Goal: Task Accomplishment & Management: Use online tool/utility

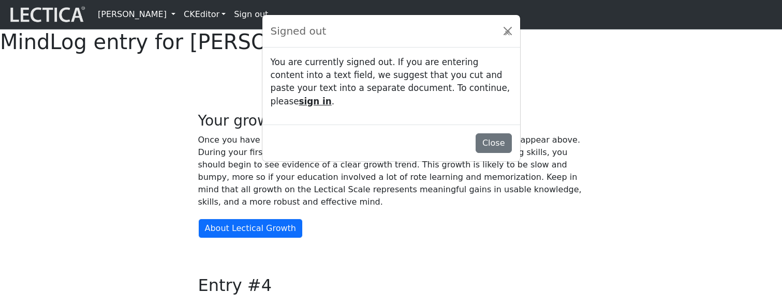
scroll to position [801, 0]
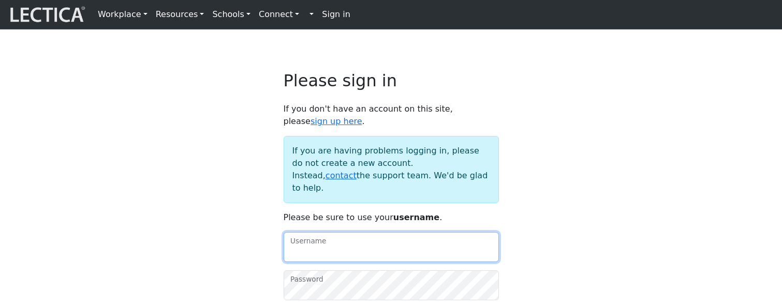
click at [338, 255] on input "Username" at bounding box center [391, 247] width 215 height 30
type input "amcorreia"
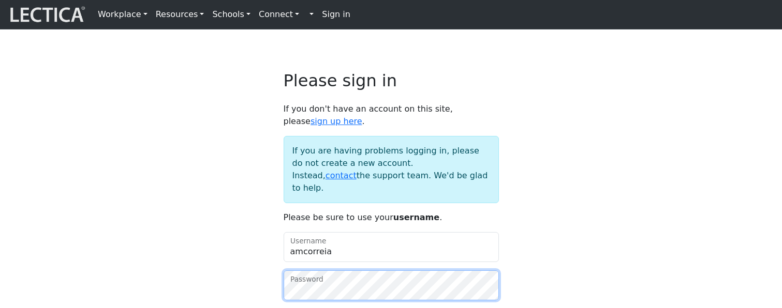
scroll to position [2, 0]
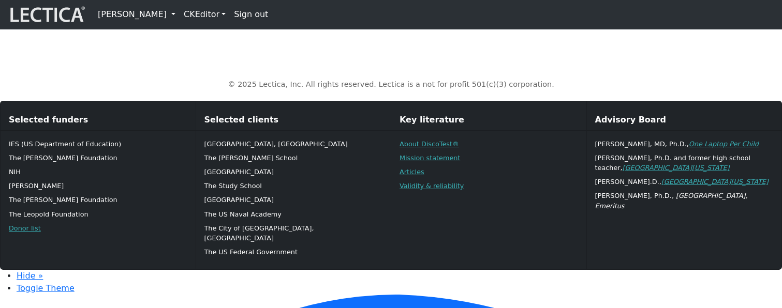
click at [180, 17] on link "[PERSON_NAME]" at bounding box center [137, 14] width 86 height 21
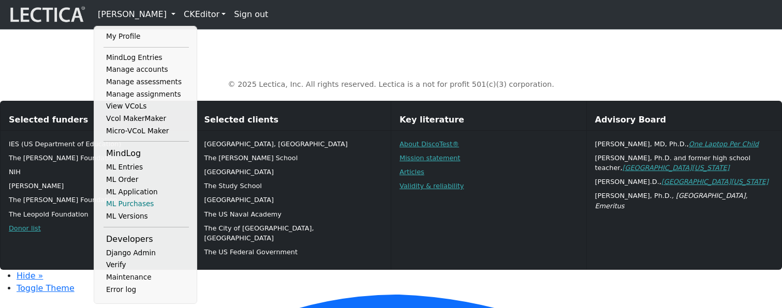
click at [147, 211] on link "ML Purchases" at bounding box center [145, 204] width 85 height 12
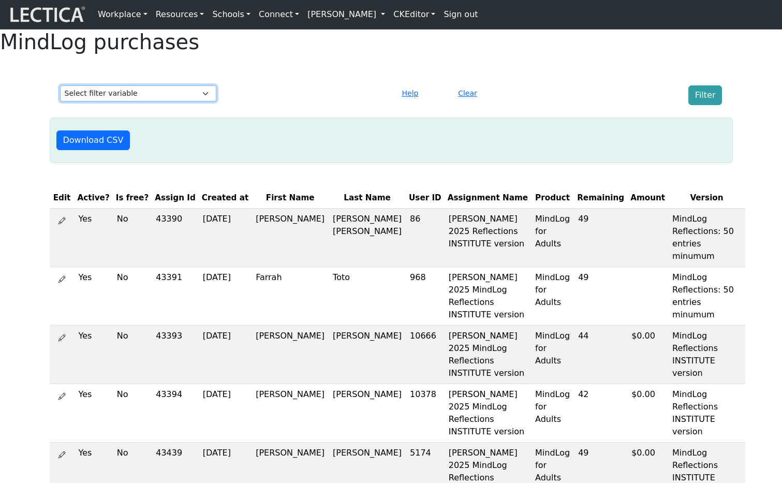
click at [194, 101] on select "Select filter variable First Name Last Name Version User ID Amount Created at" at bounding box center [138, 93] width 156 height 16
select select "version"
click at [60, 101] on select "Select filter variable First Name Last Name Version User ID Amount Created at" at bounding box center [138, 93] width 156 height 16
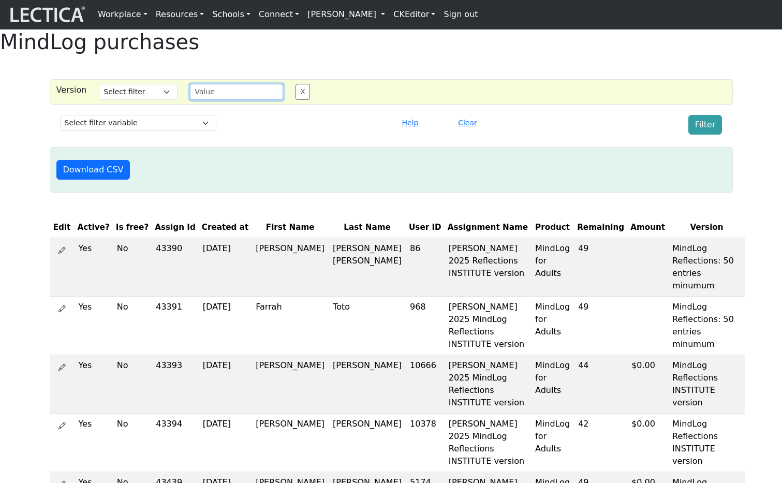
click at [247, 100] on input "text" at bounding box center [236, 92] width 93 height 16
click at [138, 100] on select "Select filter Contains Equals Does not equal" at bounding box center [138, 92] width 79 height 16
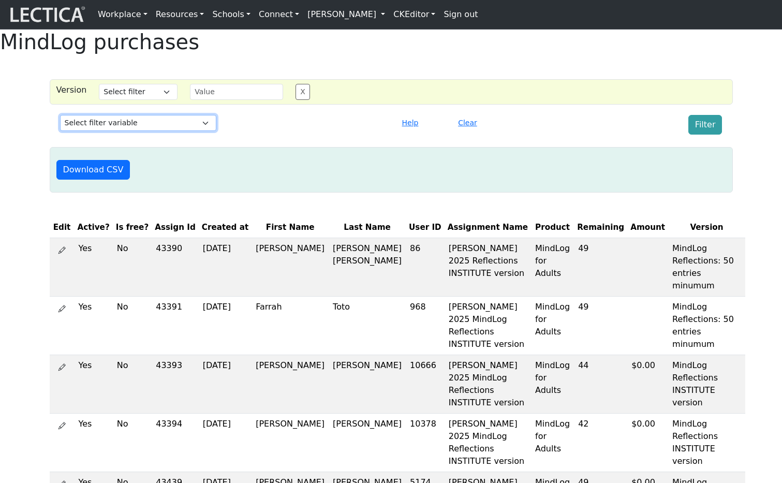
click at [119, 131] on select "Select filter variable First Name Last Name Version User ID Amount Created at" at bounding box center [138, 123] width 156 height 16
click at [150, 131] on select "Select filter variable First Name Last Name Version User ID Amount Created at" at bounding box center [138, 123] width 156 height 16
click at [169, 131] on select "Select filter variable First Name Last Name Version User ID Amount Created at" at bounding box center [138, 123] width 156 height 16
click at [146, 131] on select "Select filter variable First Name Last Name Version User ID Amount Created at" at bounding box center [138, 123] width 156 height 16
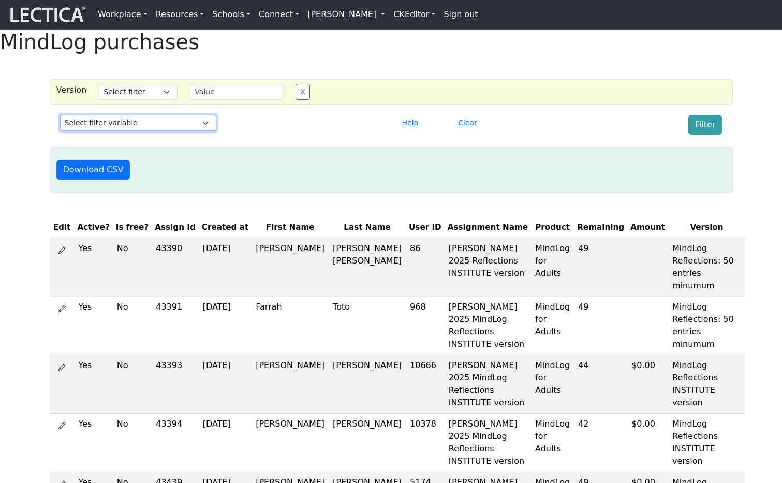
click at [152, 131] on select "Select filter variable First Name Last Name Version User ID Amount Created at" at bounding box center [138, 123] width 156 height 16
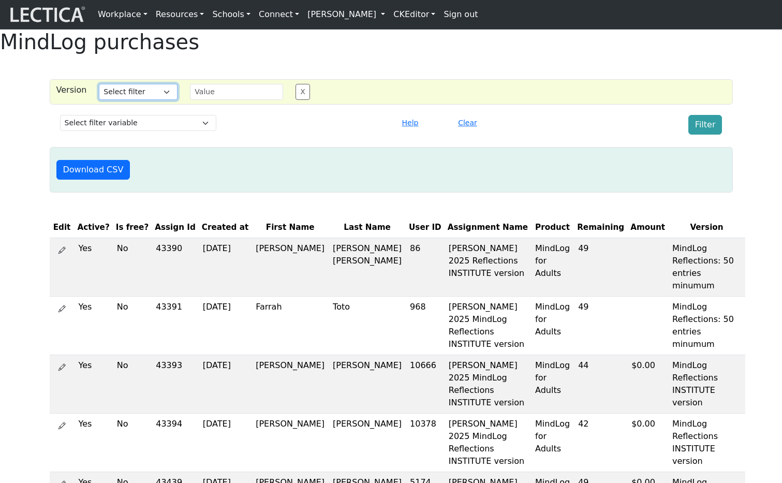
click at [131, 100] on select "Select filter Contains Equals Does not equal" at bounding box center [138, 92] width 79 height 16
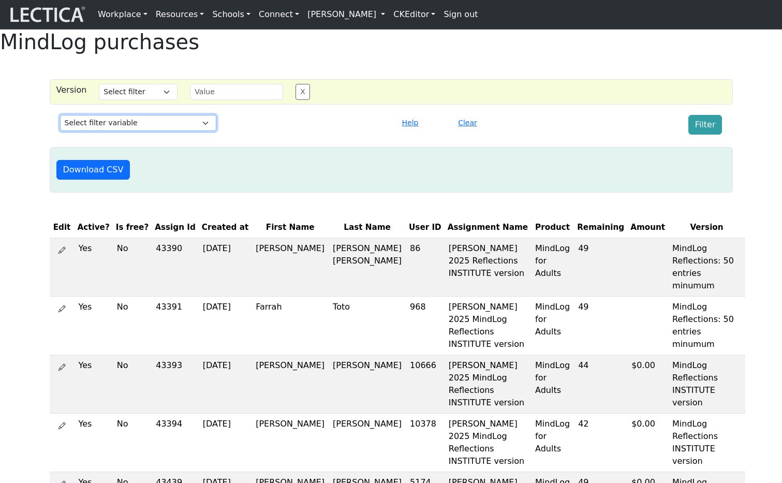
click at [131, 131] on select "Select filter variable First Name Last Name Version User ID Amount Created at" at bounding box center [138, 123] width 156 height 16
select select "first_name"
click at [60, 131] on select "Select filter variable First Name Last Name Version User ID Amount Created at" at bounding box center [138, 123] width 156 height 16
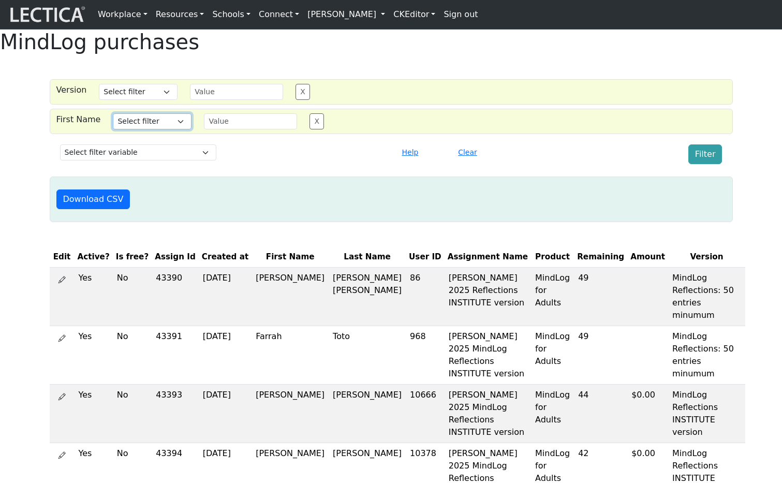
click at [171, 129] on select "Select filter Contains Equals Does not equal Starts with Ends with Matches regex" at bounding box center [152, 121] width 79 height 16
click at [105, 160] on select "Select filter variable First Name Last Name Version User ID Amount Created at" at bounding box center [138, 152] width 156 height 16
select select "created_at"
click at [60, 160] on select "Select filter variable First Name Last Name Version User ID Amount Created at" at bounding box center [138, 152] width 156 height 16
select select
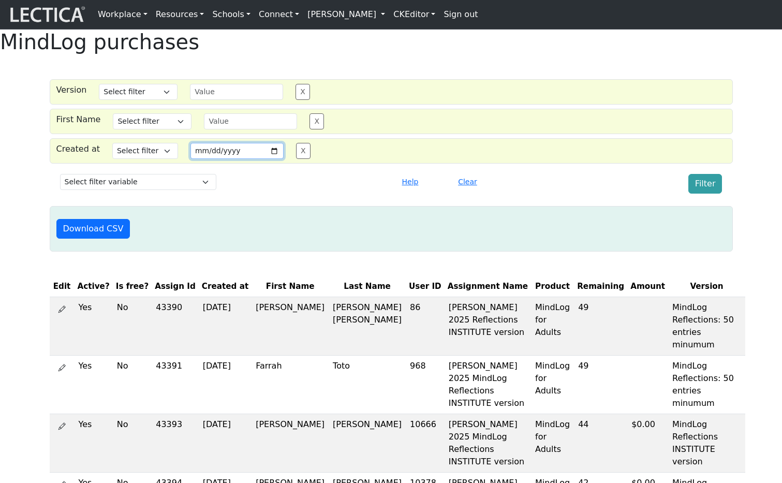
click at [223, 159] on input "date" at bounding box center [236, 151] width 93 height 16
click at [235, 159] on input "date" at bounding box center [236, 151] width 93 height 16
click at [241, 159] on input "date" at bounding box center [236, 151] width 93 height 16
click at [263, 159] on input "date" at bounding box center [236, 151] width 93 height 16
click at [156, 159] on select "Select filter Equals After Before" at bounding box center [145, 151] width 66 height 16
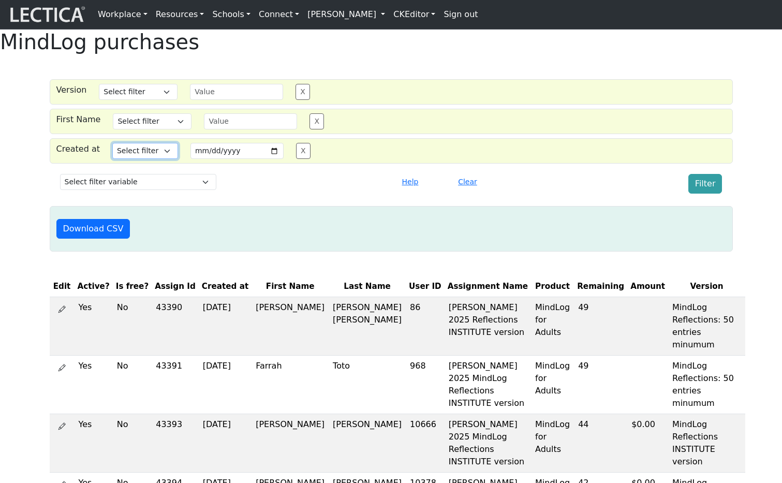
select select "gt"
click at [112, 159] on select "Select filter Equals After Before" at bounding box center [145, 151] width 66 height 16
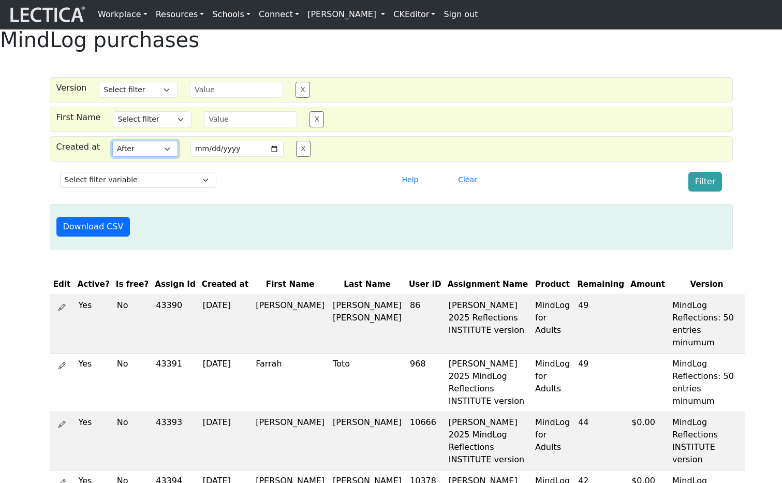
scroll to position [2, 0]
click at [262, 157] on input "date" at bounding box center [236, 149] width 93 height 16
type input "[DATE]"
click at [704, 192] on button "Filter" at bounding box center [705, 182] width 34 height 20
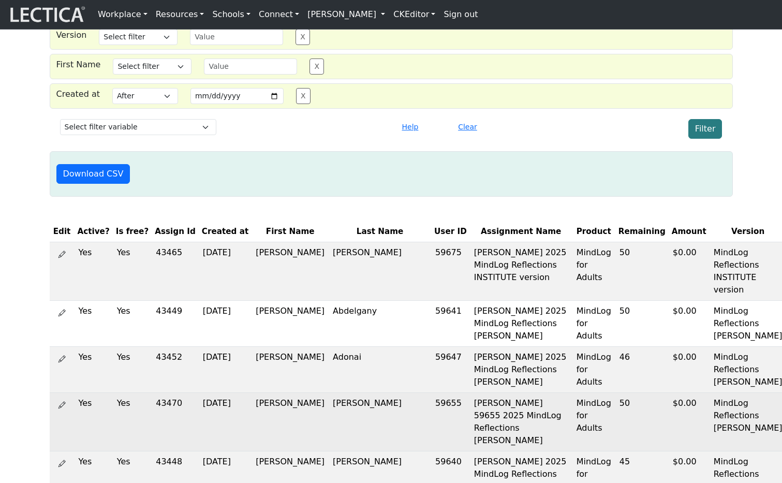
scroll to position [0, 0]
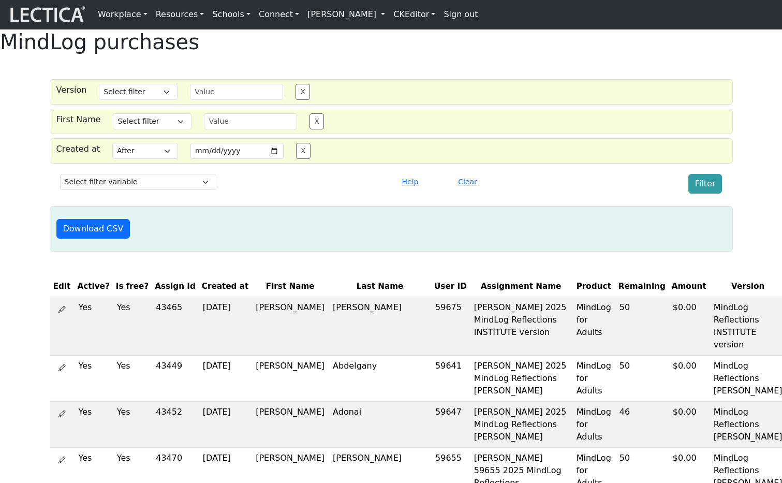
click at [554, 193] on div "Clear" at bounding box center [503, 184] width 112 height 20
click at [554, 238] on div "Download CSV" at bounding box center [384, 229] width 669 height 20
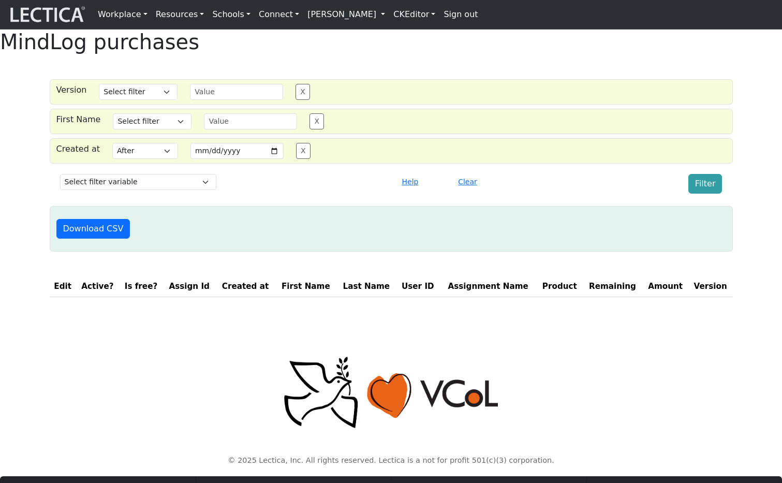
select select "gt"
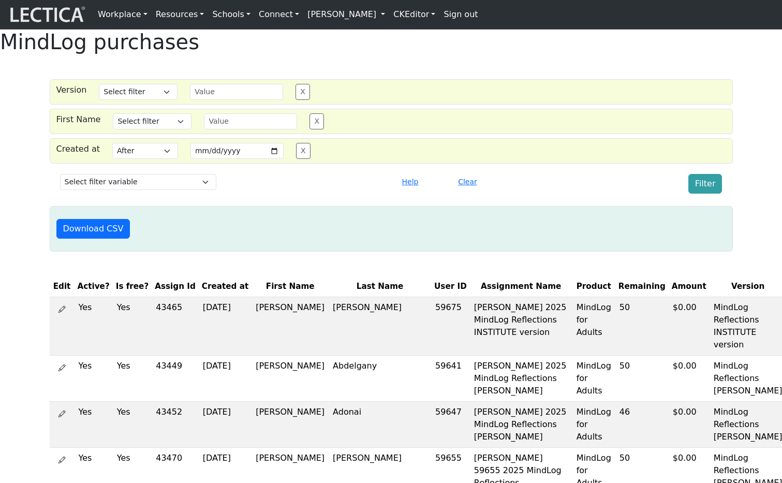
scroll to position [1, 0]
click at [60, 312] on icon at bounding box center [61, 308] width 7 height 8
select select "7"
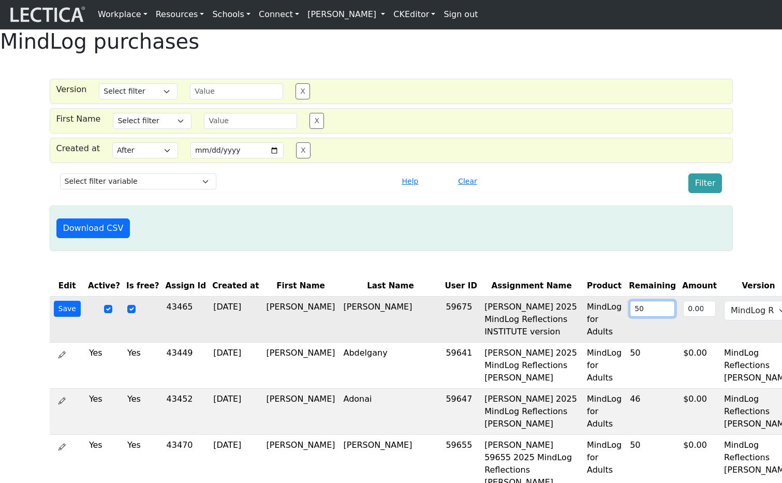
click at [630, 317] on input "50" at bounding box center [652, 309] width 45 height 16
click at [630, 317] on input "503" at bounding box center [652, 309] width 45 height 16
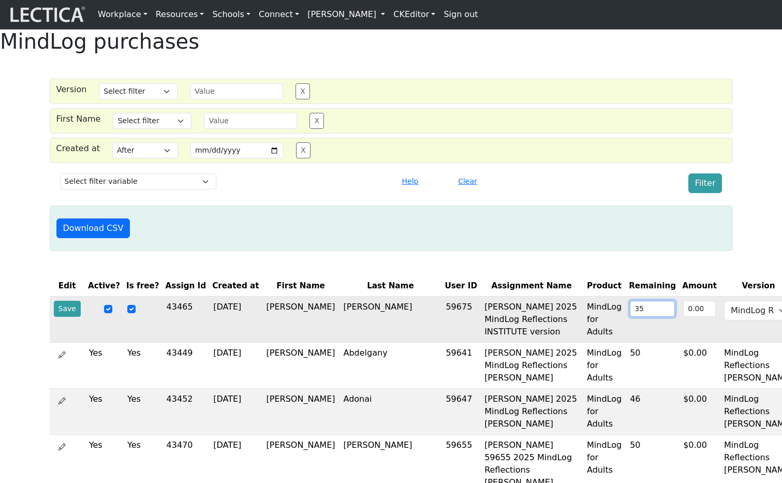
type input "35"
click at [64, 317] on button "Save" at bounding box center [67, 309] width 27 height 16
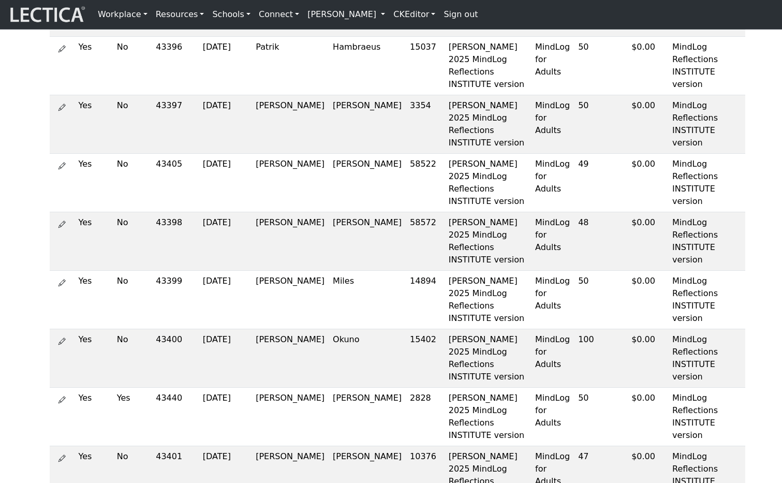
scroll to position [596, 0]
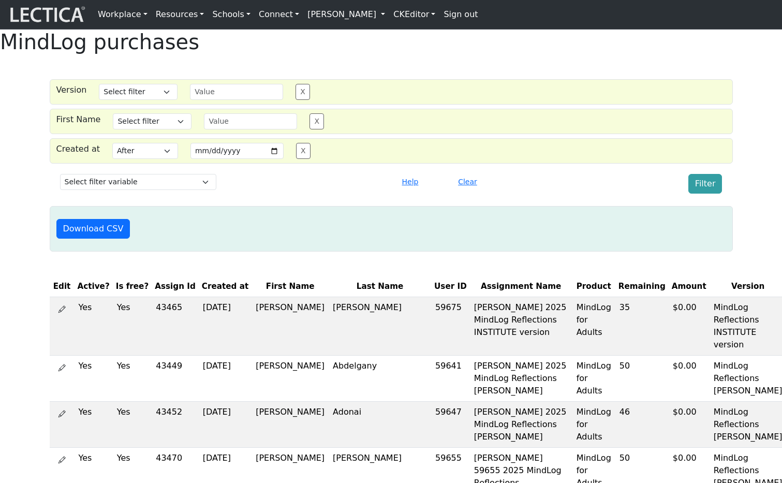
select select "gt"
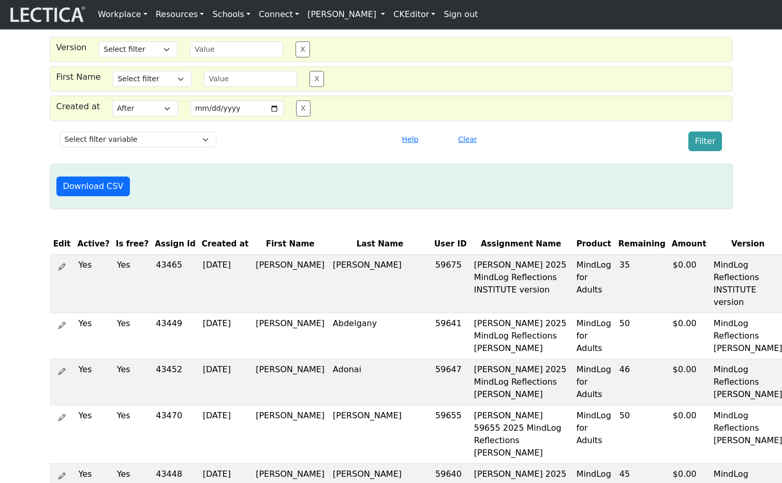
scroll to position [40, 0]
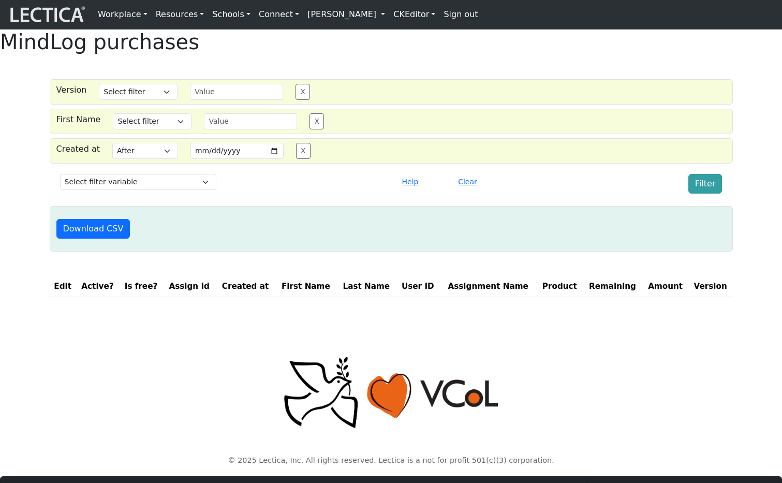
select select "gt"
